Goal: Task Accomplishment & Management: Use online tool/utility

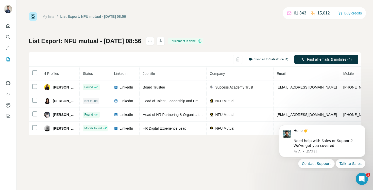
click at [261, 60] on button "Sync all to Salesforce (4)" at bounding box center [268, 60] width 47 height 8
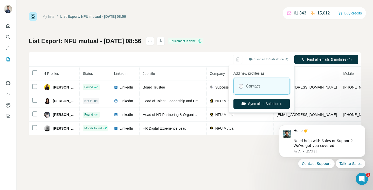
click at [240, 34] on div "My lists / List Export: NFU mutual - 02/10/2025 08:56 61,343 15,012 Buy credits…" at bounding box center [195, 73] width 332 height 123
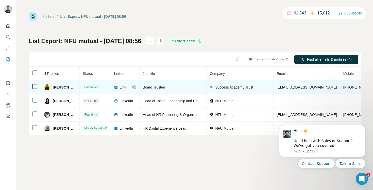
click at [231, 85] on span "Success Academy Trust" at bounding box center [234, 87] width 38 height 5
click at [239, 87] on span "Success Academy Trust" at bounding box center [234, 87] width 38 height 5
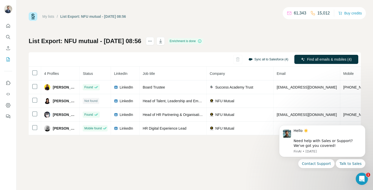
click at [269, 57] on button "Sync all to Salesforce (4)" at bounding box center [268, 60] width 47 height 8
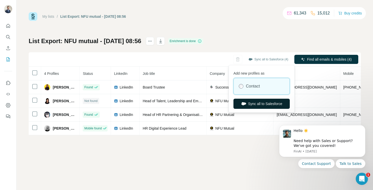
click at [256, 104] on button "Sync all to Salesforce" at bounding box center [261, 104] width 56 height 10
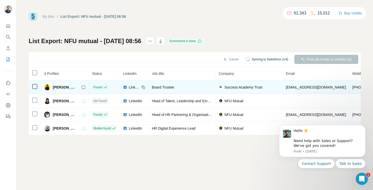
click at [145, 87] on icon at bounding box center [143, 87] width 4 height 4
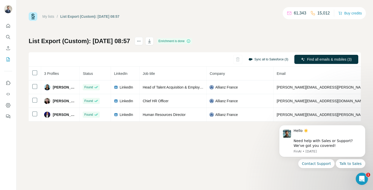
click at [269, 59] on button "Sync all to Salesforce (3)" at bounding box center [268, 60] width 47 height 8
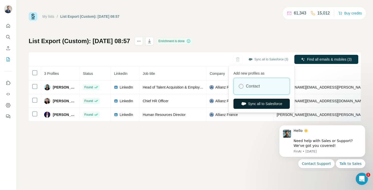
click at [254, 105] on button "Sync all to Salesforce" at bounding box center [261, 104] width 56 height 10
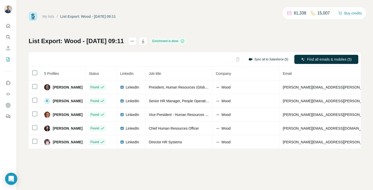
click at [259, 59] on button "Sync all to Salesforce (5)" at bounding box center [268, 60] width 47 height 8
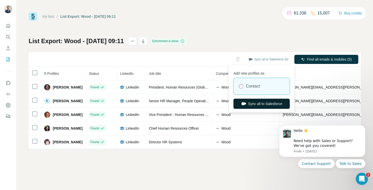
click at [256, 105] on button "Sync all to Salesforce" at bounding box center [261, 104] width 56 height 10
